Goal: Find specific page/section: Find specific page/section

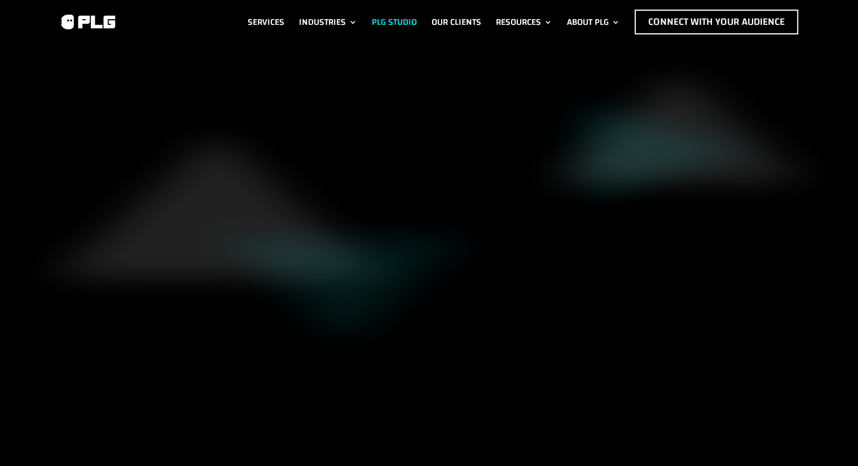
click at [391, 15] on link "PLG Studio" at bounding box center [394, 22] width 45 height 25
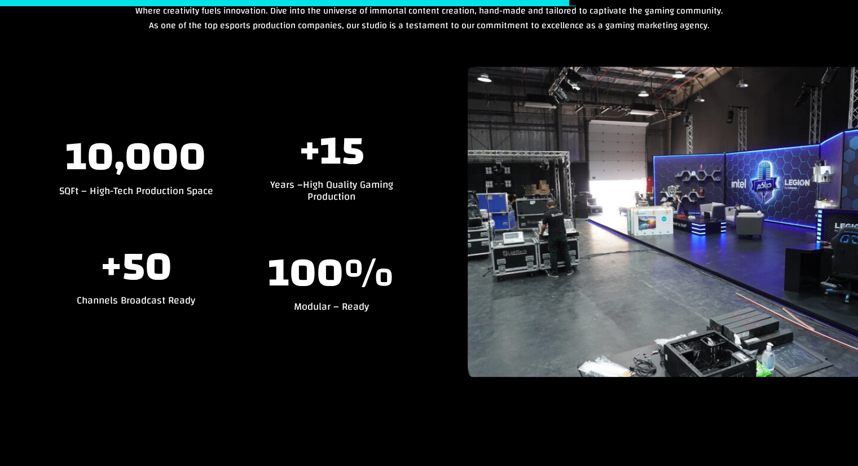
scroll to position [1099, 0]
